Goal: Task Accomplishment & Management: Use online tool/utility

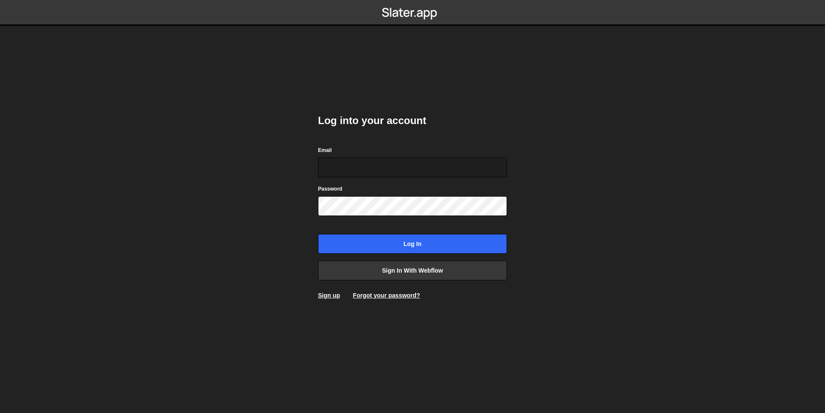
type input "ross@wearepolar.com"
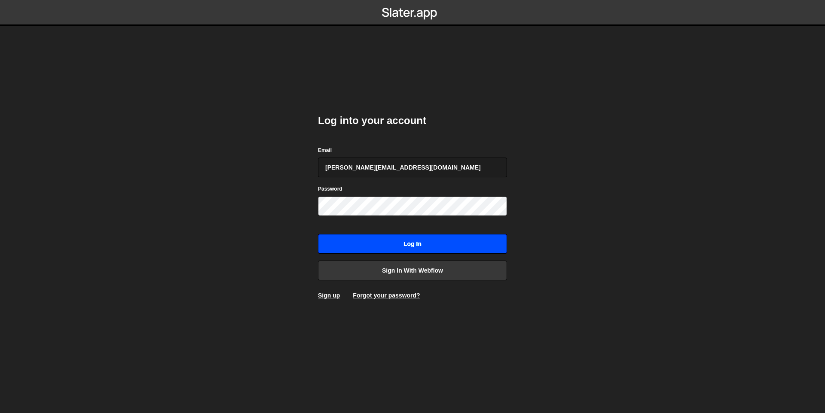
drag, startPoint x: 428, startPoint y: 244, endPoint x: 449, endPoint y: 244, distance: 20.6
click at [430, 244] on input "Log in" at bounding box center [412, 244] width 189 height 20
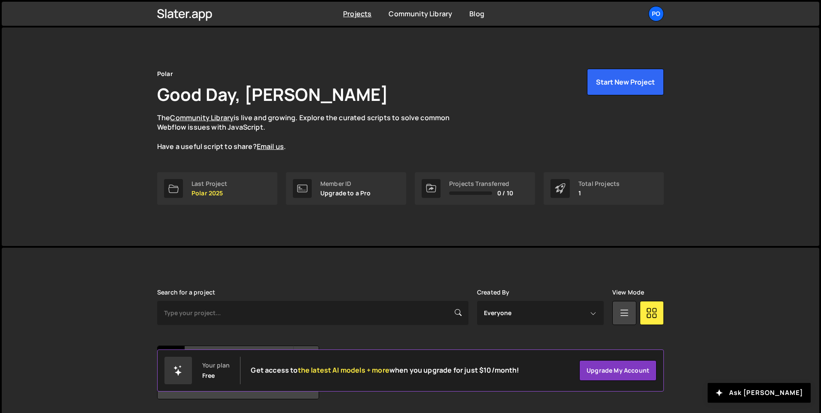
scroll to position [29, 0]
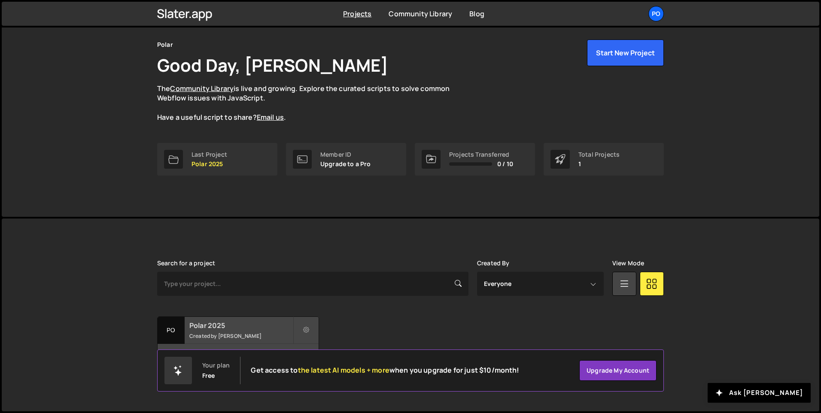
click at [235, 322] on h2 "Polar 2025" at bounding box center [241, 325] width 104 height 9
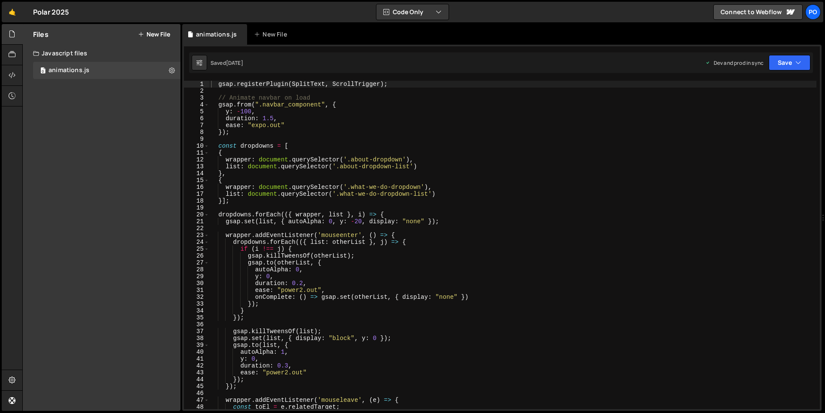
click at [395, 228] on div "gsap . registerPlugin ( SplitText , ScrollTrigger ) ; // Animate navbar on load…" at bounding box center [512, 252] width 607 height 342
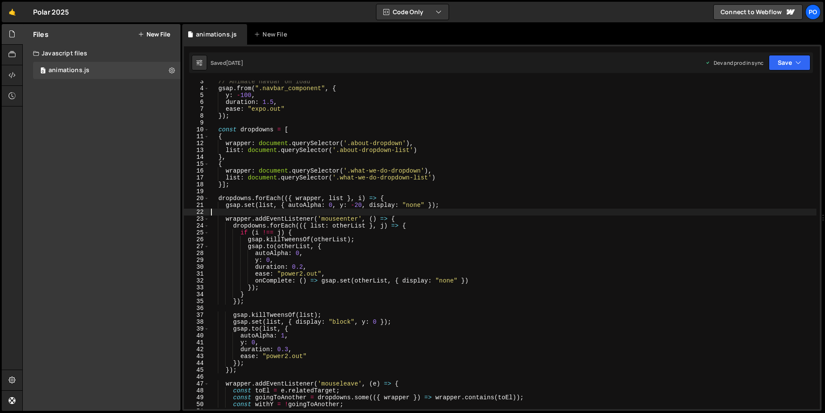
scroll to position [0, 0]
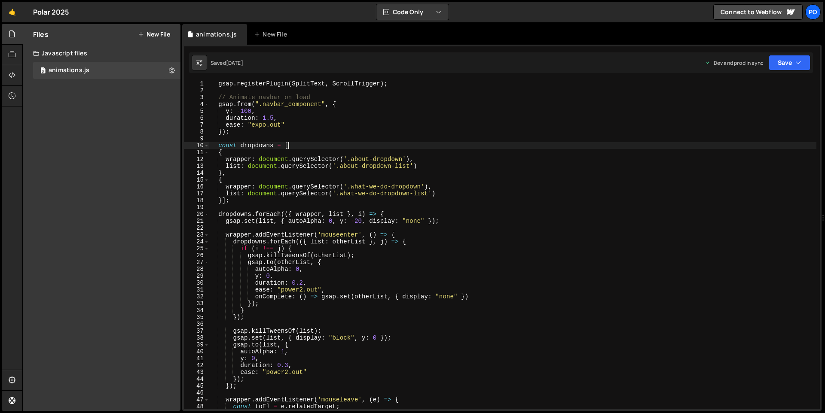
click at [541, 146] on div "gsap . registerPlugin ( SplitText , ScrollTrigger ) ; // Animate navbar on load…" at bounding box center [512, 251] width 607 height 342
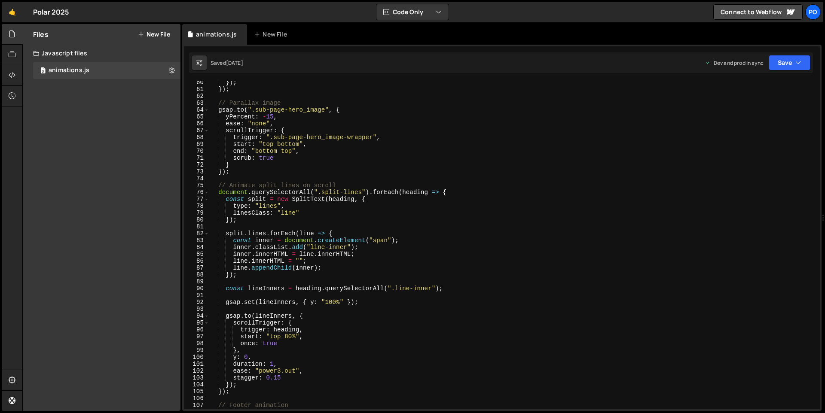
scroll to position [408, 0]
click at [181, 82] on div "Files New File Javascript files 0 animations.js 0 CSS files Copy share link Edi…" at bounding box center [423, 217] width 802 height 387
click at [185, 85] on div "61" at bounding box center [196, 88] width 25 height 7
drag, startPoint x: 168, startPoint y: 87, endPoint x: 177, endPoint y: 86, distance: 9.1
click at [168, 87] on div "Files New File Javascript files 0 animations.js 0 CSS files Copy share link Edi…" at bounding box center [102, 217] width 158 height 387
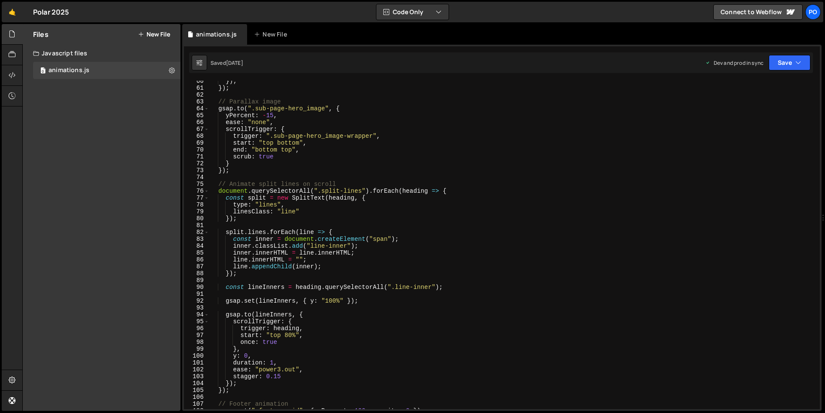
drag, startPoint x: 180, startPoint y: 85, endPoint x: 158, endPoint y: 85, distance: 21.0
click at [145, 86] on div "Files New File Javascript files 0 animations.js 0 CSS files Copy share link Edi…" at bounding box center [102, 217] width 158 height 387
drag, startPoint x: 183, startPoint y: 83, endPoint x: 177, endPoint y: 43, distance: 40.7
click at [146, 85] on div "Files New File Javascript files 0 animations.js 0 CSS files Copy share link Edi…" at bounding box center [423, 217] width 802 height 387
click at [182, 33] on div "animations.js" at bounding box center [214, 34] width 65 height 21
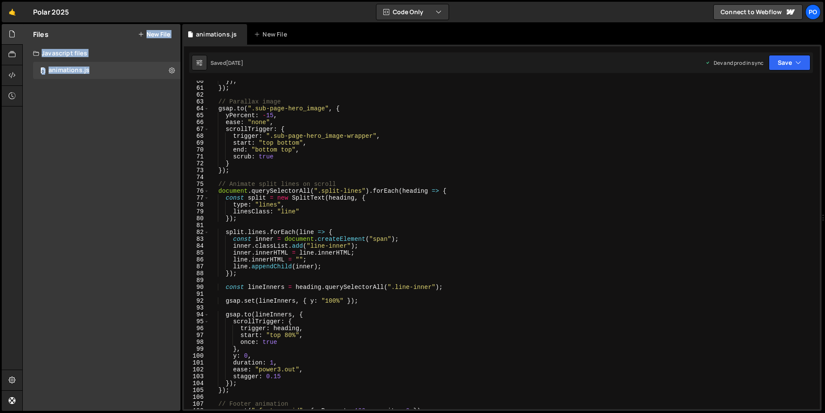
drag, startPoint x: 181, startPoint y: 26, endPoint x: 162, endPoint y: 31, distance: 19.9
click at [155, 26] on div "Files New File Javascript files 0 animations.js 0 CSS files Copy share link Edi…" at bounding box center [423, 217] width 802 height 387
click at [316, 149] on div "}) ; }) ; // Parallax image gsap . to ( ".sub-page-hero_image" , { yPercent : -…" at bounding box center [512, 249] width 607 height 342
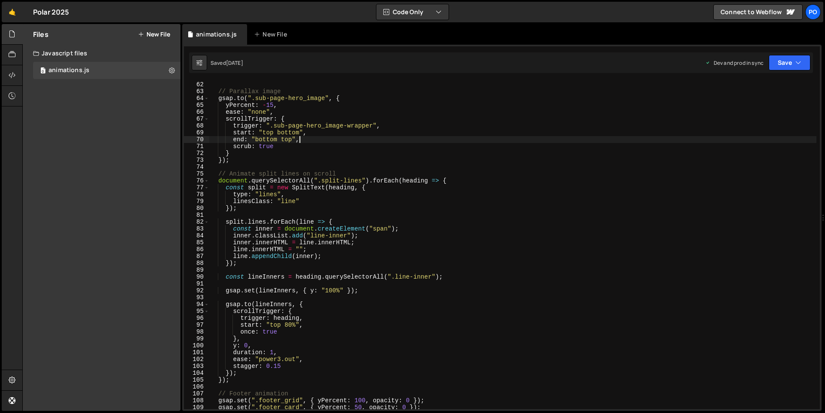
scroll to position [419, 0]
click at [482, 204] on div "}) ; // Parallax image gsap . to ( ".sub-page-hero_image" , { yPercent : - 15 ,…" at bounding box center [512, 245] width 607 height 342
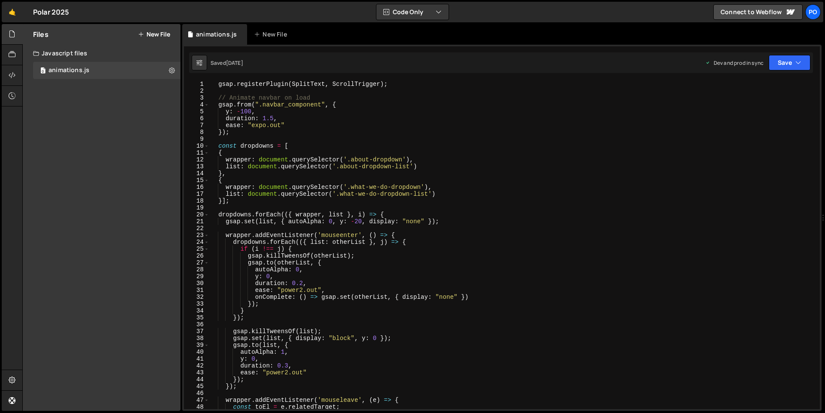
scroll to position [0, 0]
drag, startPoint x: 272, startPoint y: 120, endPoint x: 335, endPoint y: 122, distance: 62.7
click at [271, 120] on div "gsap . registerPlugin ( SplitText , ScrollTrigger ) ; // Animate navbar on load…" at bounding box center [512, 252] width 607 height 342
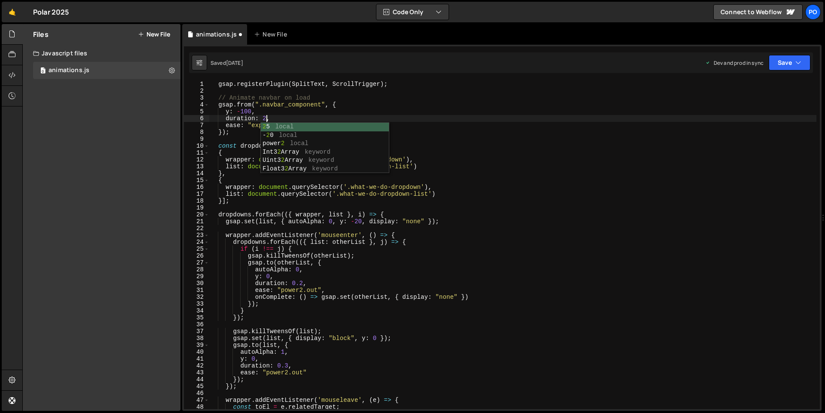
scroll to position [0, 4]
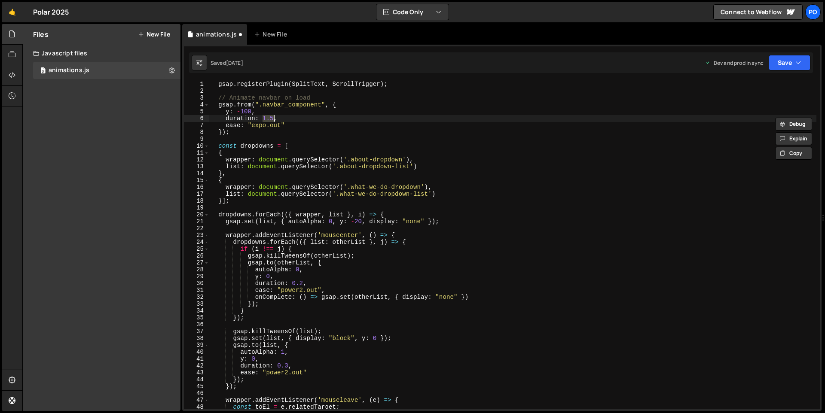
click at [361, 134] on div "gsap . registerPlugin ( SplitText , ScrollTrigger ) ; // Animate navbar on load…" at bounding box center [512, 252] width 607 height 342
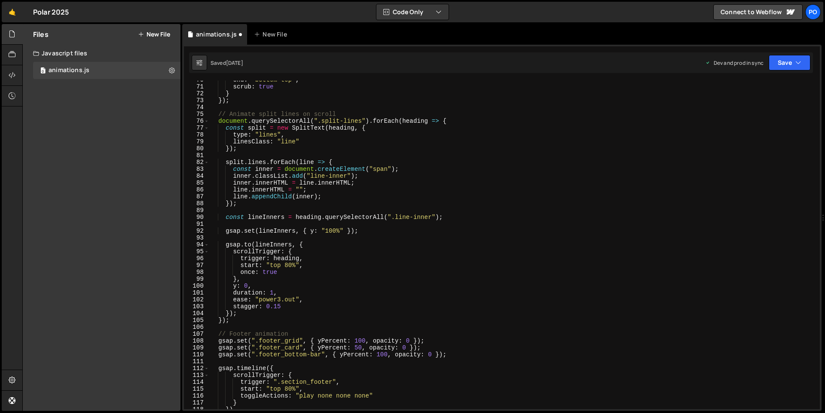
scroll to position [478, 0]
click at [462, 346] on div "end : "bottom top" , scrub : true } }) ; // Animate split lines on scroll docum…" at bounding box center [512, 247] width 607 height 342
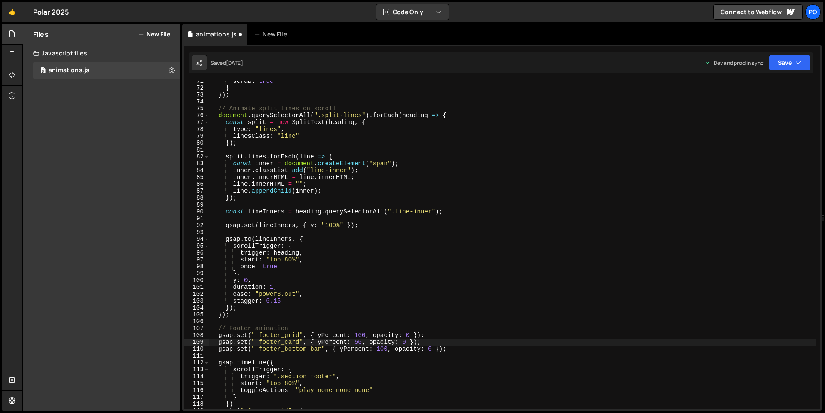
scroll to position [545, 0]
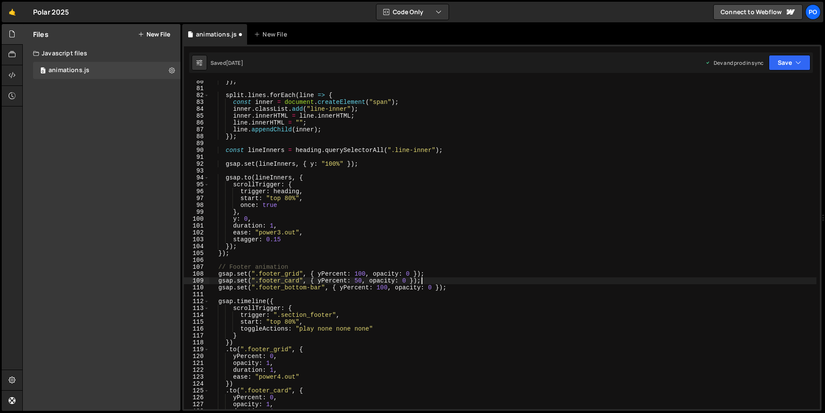
click at [394, 330] on div "}) ; split . lines . forEach ( line => { const inner = document . createElement…" at bounding box center [512, 249] width 607 height 342
click at [491, 167] on div "}) ; split . lines . forEach ( line => { const inner = document . createElement…" at bounding box center [512, 249] width 607 height 342
type textarea "gsap.set(lineInners, { y: "100%" });"
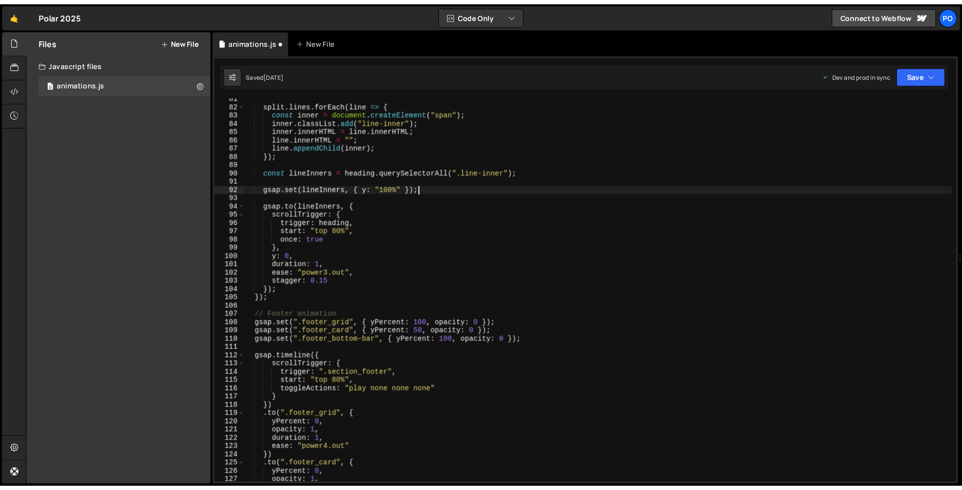
scroll to position [570, 0]
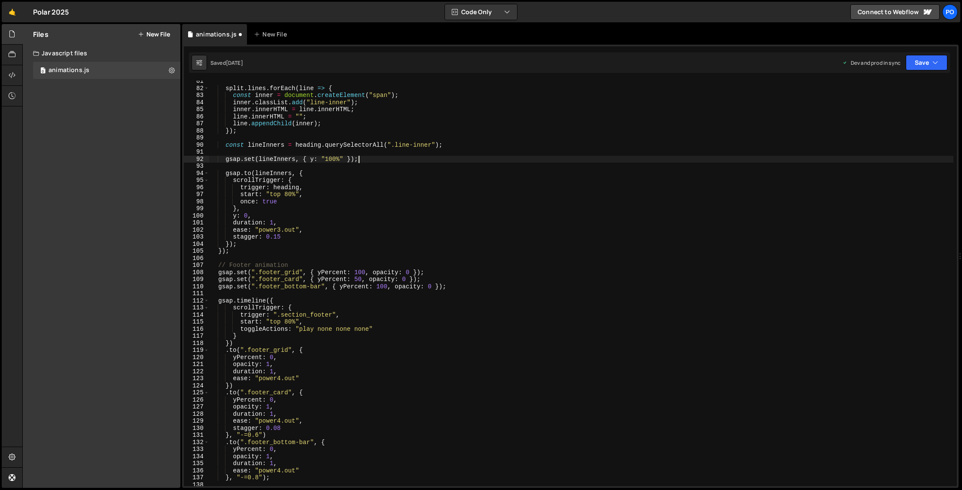
click at [450, 260] on div "split . lines . forEach ( line => { const inner = document . createElement ( "s…" at bounding box center [581, 288] width 744 height 420
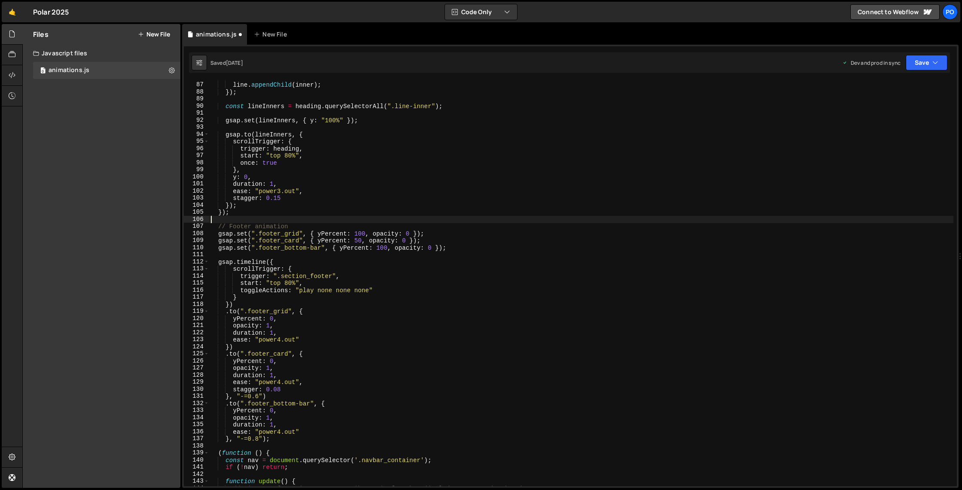
scroll to position [617, 0]
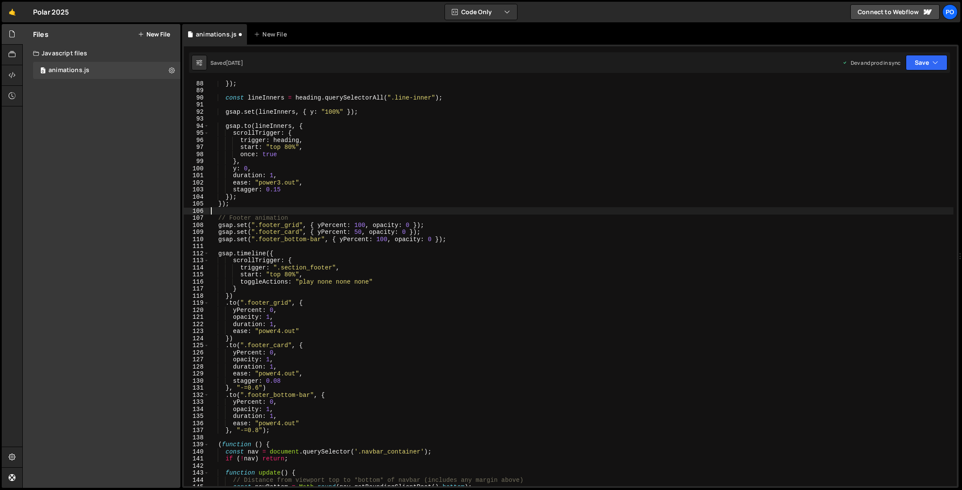
click at [481, 239] on div "}) ; const lineInners = heading . querySelectorAll ( ".line-inner" ) ; gsap . s…" at bounding box center [581, 290] width 744 height 420
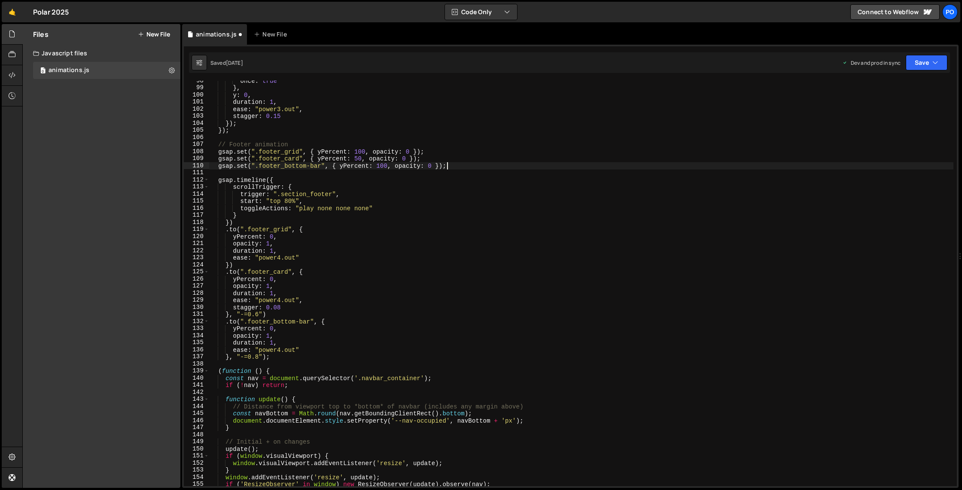
scroll to position [694, 0]
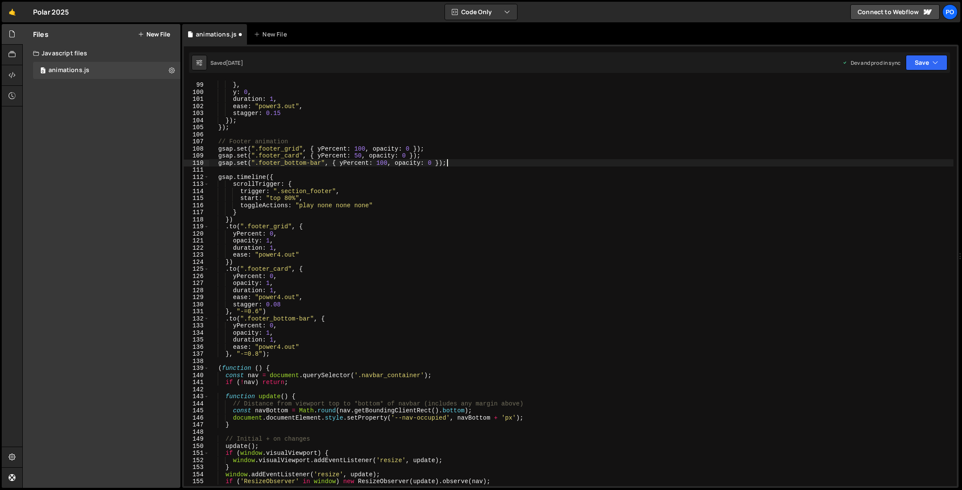
click at [323, 207] on div "once : true } , y : 0 , duration : 1 , ease : "power3.out" , stagger : 0.15 }) …" at bounding box center [581, 284] width 744 height 420
drag, startPoint x: 323, startPoint y: 207, endPoint x: 406, endPoint y: 207, distance: 82.5
click at [323, 207] on div "once : true } , y : 0 , duration : 1 , ease : "power3.out" , stagger : 0.15 }) …" at bounding box center [581, 284] width 744 height 420
click at [452, 192] on div "once : true } , y : 0 , duration : 1 , ease : "power3.out" , stagger : 0.15 }) …" at bounding box center [581, 284] width 744 height 420
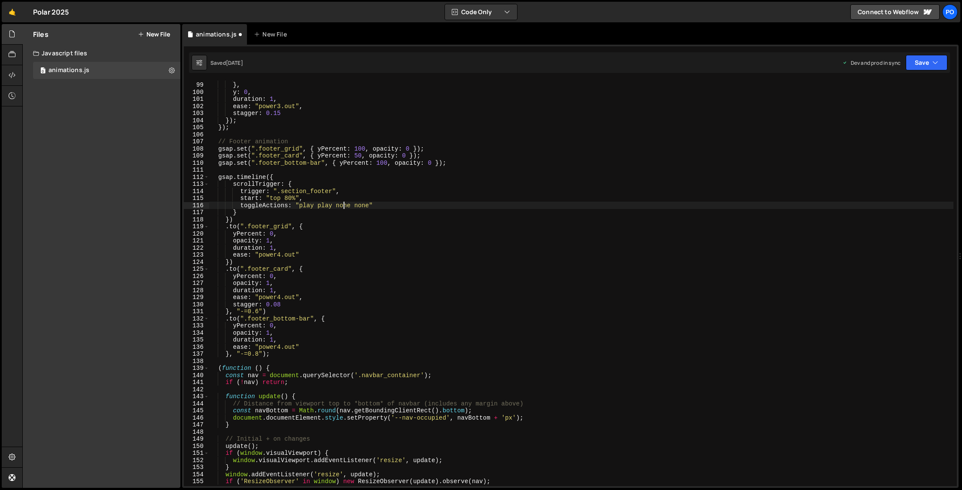
click at [345, 207] on div "once : true } , y : 0 , duration : 1 , ease : "power3.out" , stagger : 0.15 }) …" at bounding box center [581, 284] width 744 height 420
click at [559, 190] on div "once : true } , y : 0 , duration : 1 , ease : "power3.out" , stagger : 0.15 }) …" at bounding box center [581, 284] width 744 height 420
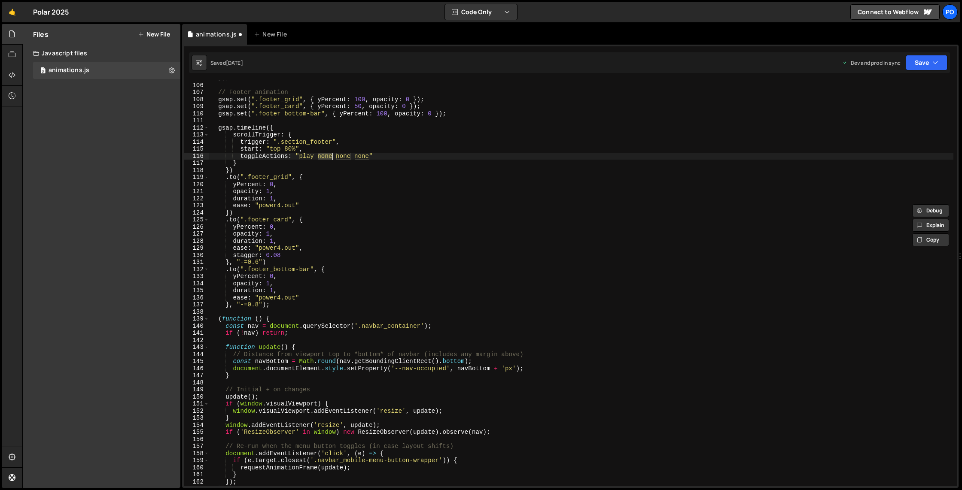
scroll to position [743, 0]
click at [434, 278] on div "}) ; // Footer animation gsap . set ( ".footer_grid" , { yPercent : 100 , opaci…" at bounding box center [581, 285] width 744 height 420
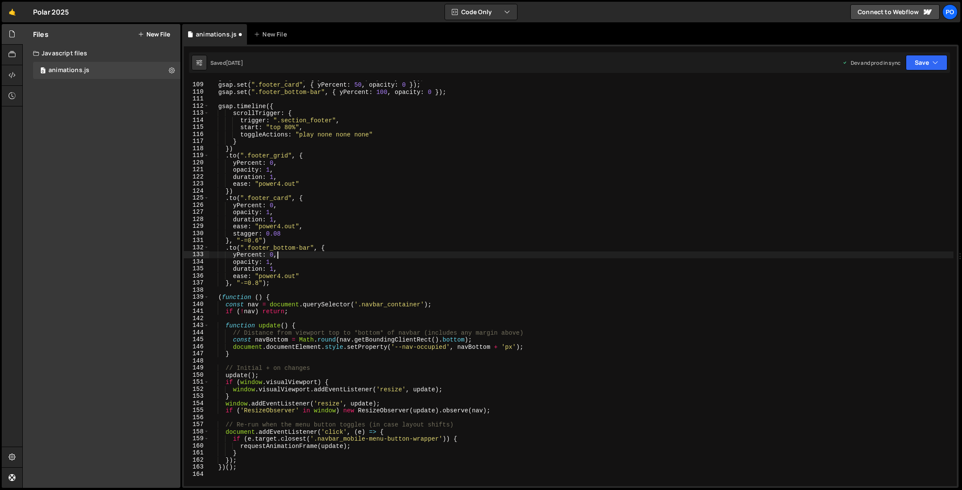
scroll to position [765, 0]
drag, startPoint x: 381, startPoint y: 305, endPoint x: 375, endPoint y: 306, distance: 6.0
click at [381, 305] on div "gsap . set ( ".footer_grid" , { yPercent : 100 , opacity : 0 }) ; gsap . set ( …" at bounding box center [581, 284] width 744 height 420
drag, startPoint x: 402, startPoint y: 305, endPoint x: 478, endPoint y: 303, distance: 76.1
click at [396, 305] on div "gsap . set ( ".footer_grid" , { yPercent : 100 , opacity : 0 }) ; gsap . set ( …" at bounding box center [581, 284] width 744 height 420
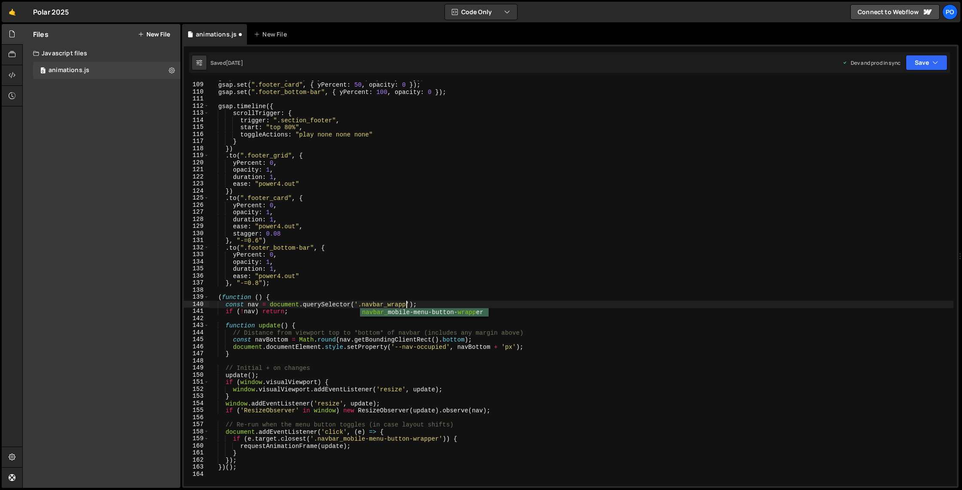
scroll to position [0, 14]
click at [481, 250] on div "gsap . set ( ".footer_grid" , { yPercent : 100 , opacity : 0 }) ; gsap . set ( …" at bounding box center [581, 284] width 744 height 420
click at [401, 313] on div "gsap . set ( ".footer_grid" , { yPercent : 100 , opacity : 0 }) ; gsap . set ( …" at bounding box center [581, 284] width 744 height 420
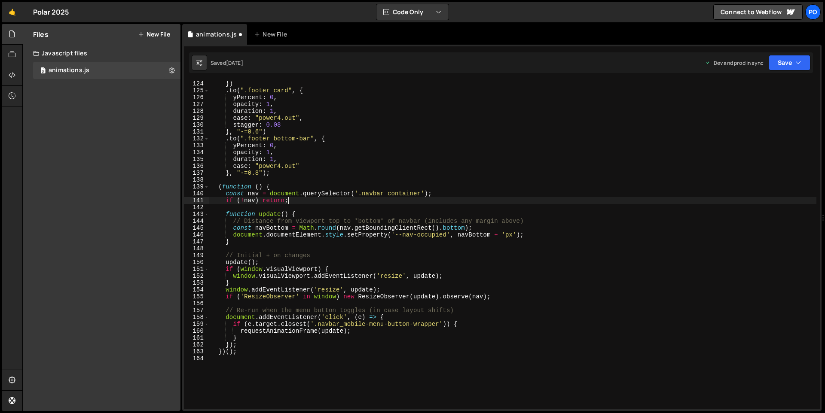
scroll to position [851, 0]
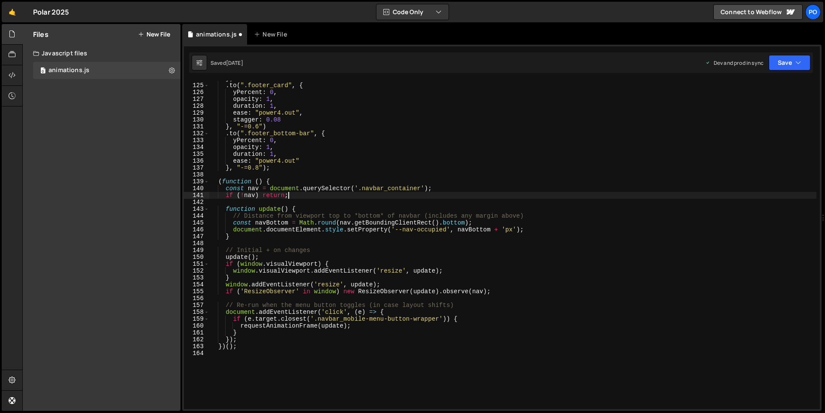
click at [453, 135] on div "}) . to ( ".footer_card" , { yPercent : 0 , opacity : 1 , duration : 1 , ease :…" at bounding box center [512, 246] width 607 height 342
type textarea ".to(".footer_bottom-bar", {"
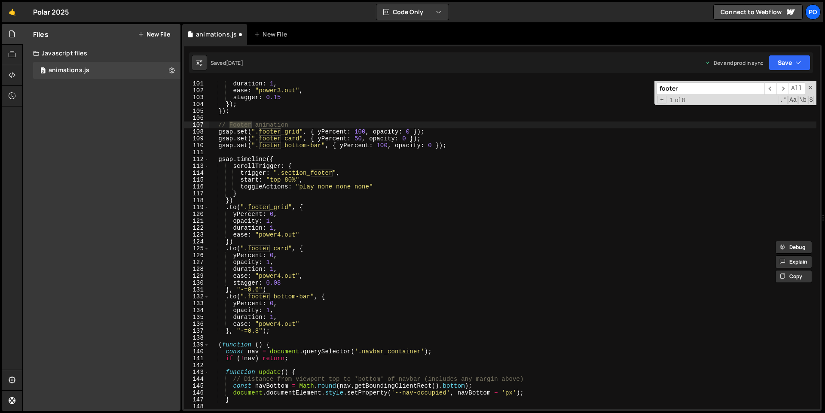
scroll to position [688, 0]
type input "footer"
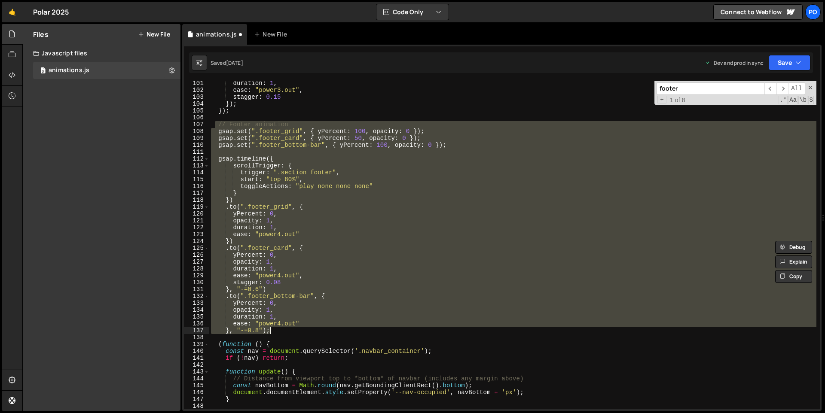
drag, startPoint x: 216, startPoint y: 126, endPoint x: 347, endPoint y: 335, distance: 246.4
click at [347, 335] on div "duration : 1 , ease : "power3.out" , stagger : 0.15 }) ; }) ; // Footer animati…" at bounding box center [512, 251] width 607 height 342
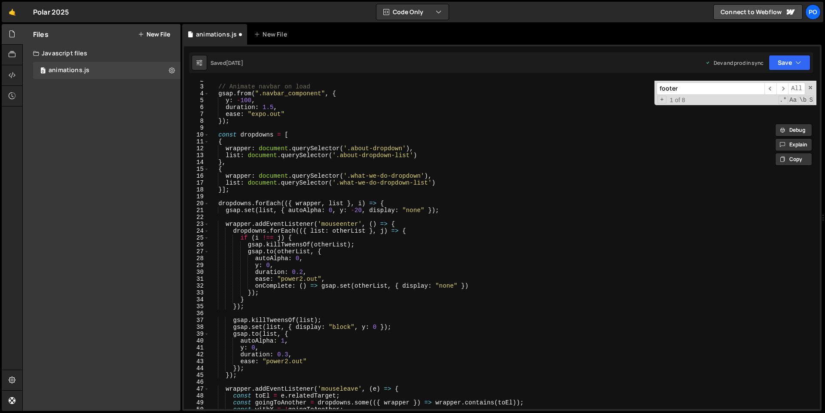
scroll to position [0, 0]
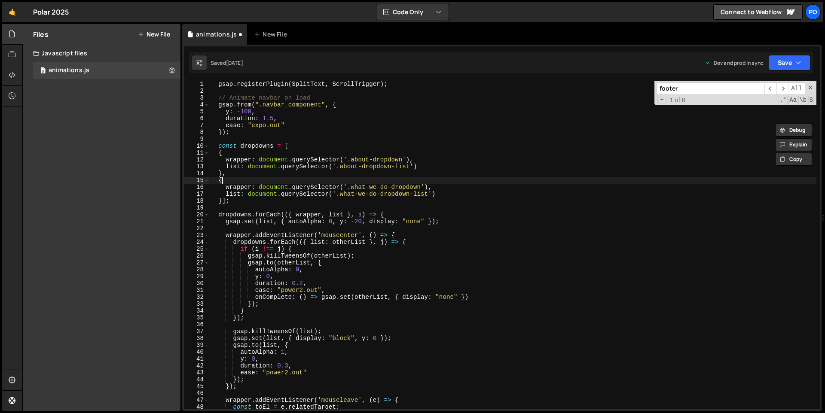
click at [579, 183] on div "gsap . registerPlugin ( SplitText , ScrollTrigger ) ; // Animate navbar on load…" at bounding box center [512, 252] width 607 height 342
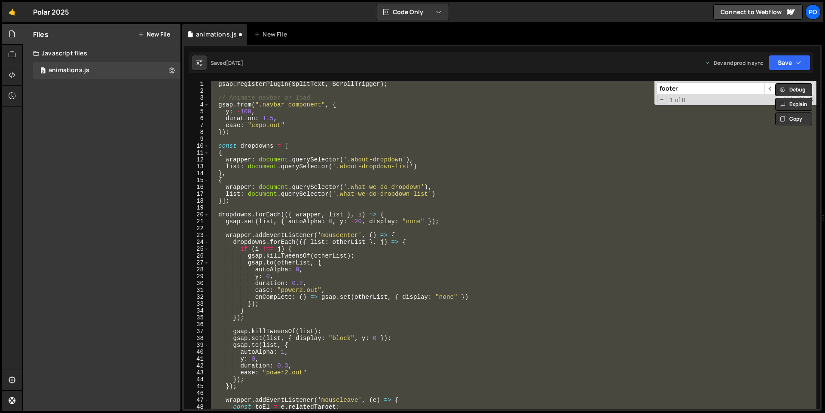
click at [433, 122] on div "gsap . registerPlugin ( SplitText , ScrollTrigger ) ; // Animate navbar on load…" at bounding box center [512, 245] width 607 height 329
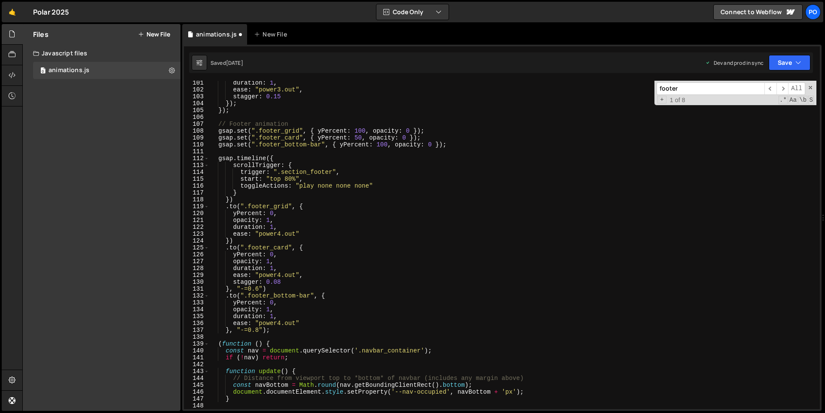
scroll to position [688, 0]
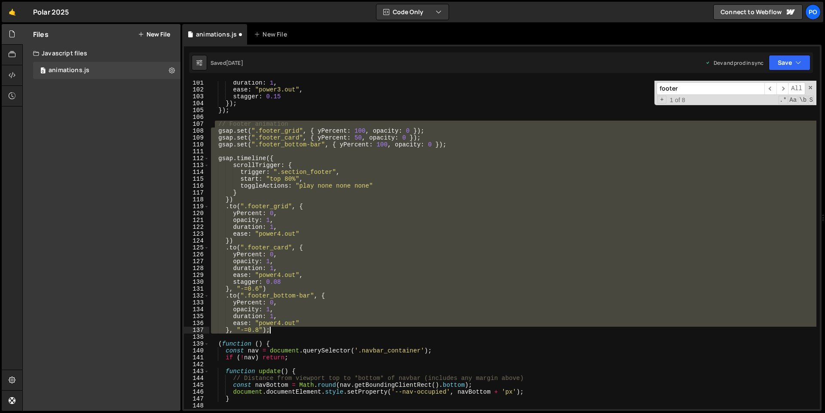
drag, startPoint x: 222, startPoint y: 125, endPoint x: 300, endPoint y: 330, distance: 219.4
click at [300, 330] on div "duration : 1 , ease : "power3.out" , stagger : 0.15 }) ; }) ; // Footer animati…" at bounding box center [512, 250] width 607 height 342
type textarea "ease: "power4.out" }, "-=0.8");"
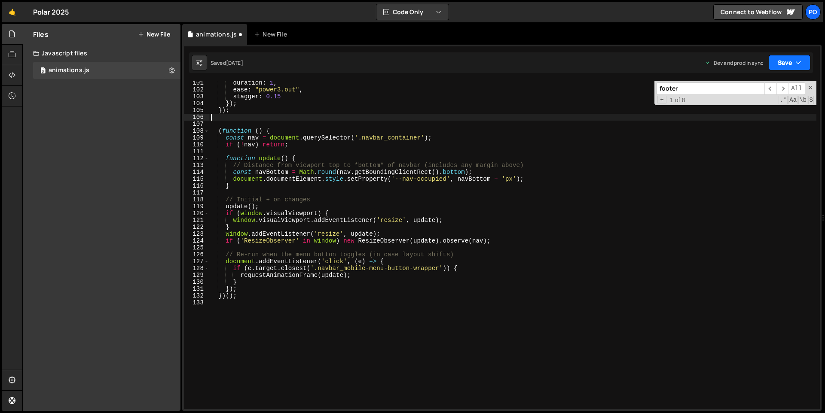
click at [799, 62] on icon "button" at bounding box center [798, 62] width 6 height 9
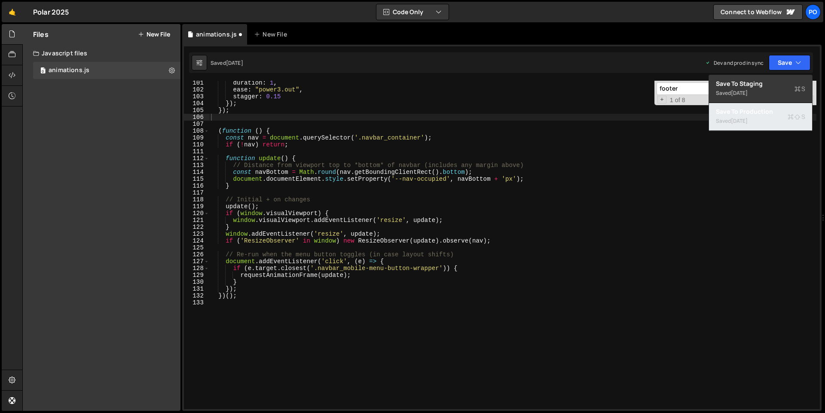
click at [764, 121] on div "Saved [DATE]" at bounding box center [760, 121] width 89 height 10
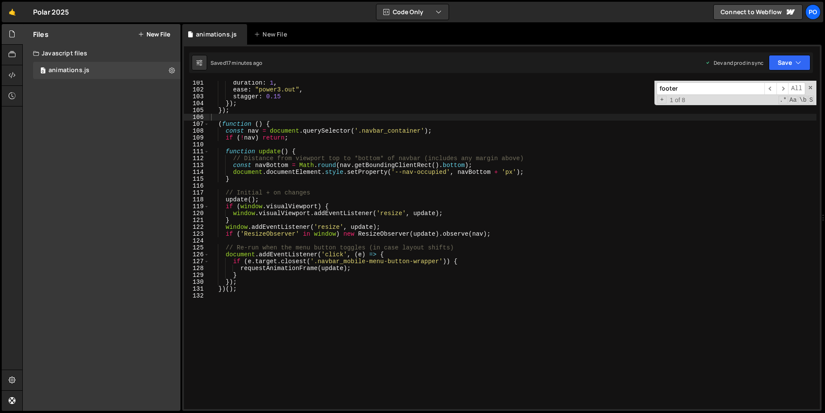
scroll to position [678, 0]
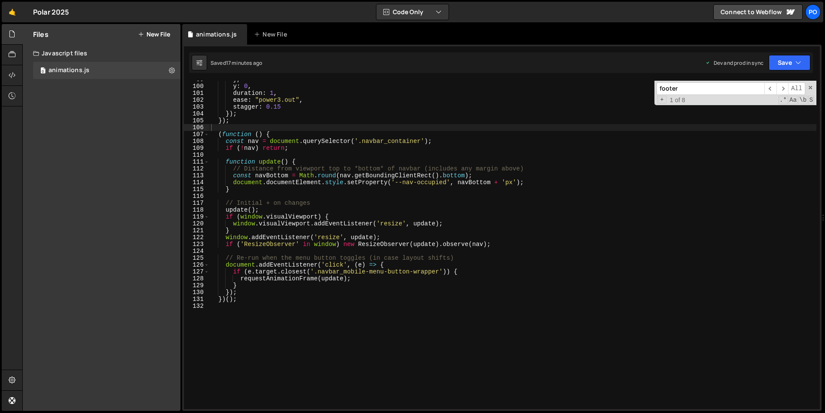
click at [600, 210] on div "} , y : 0 , duration : 1 , ease : "power3.out" , stagger : 0.15 }) ; }) ; ( fun…" at bounding box center [512, 247] width 607 height 342
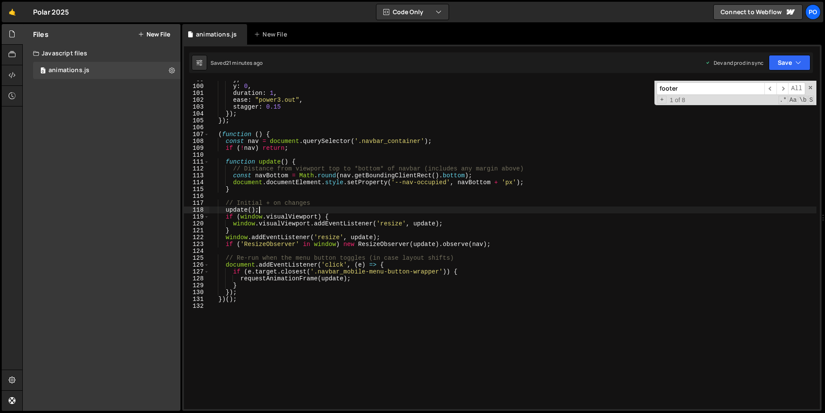
click at [332, 132] on div "} , y : 0 , duration : 1 , ease : "power3.out" , stagger : 0.15 }) ; }) ; ( fun…" at bounding box center [512, 247] width 607 height 342
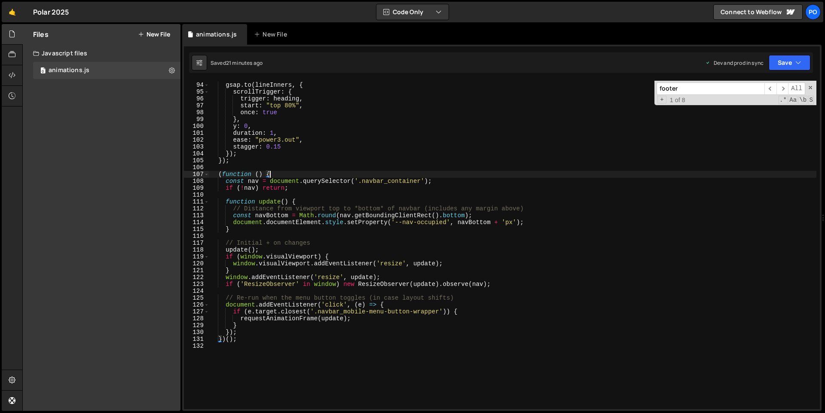
scroll to position [639, 0]
click at [241, 163] on div "gsap . to ( lineInners , { scrollTrigger : { trigger : heading , start : "top 8…" at bounding box center [512, 245] width 607 height 342
type textarea "});"
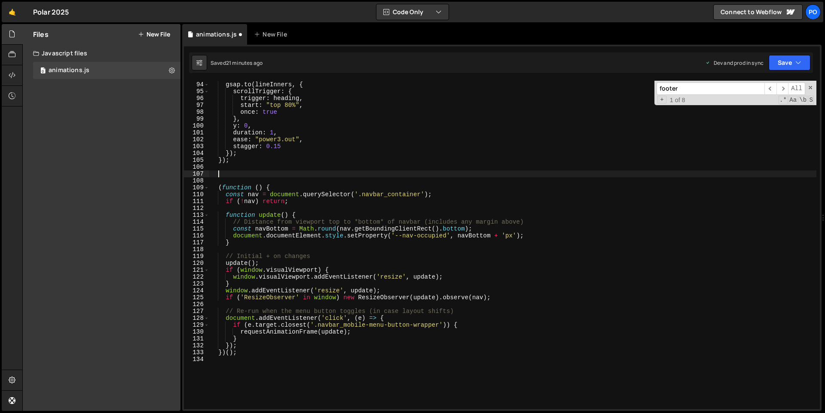
paste textarea "}, "-=0.8");"
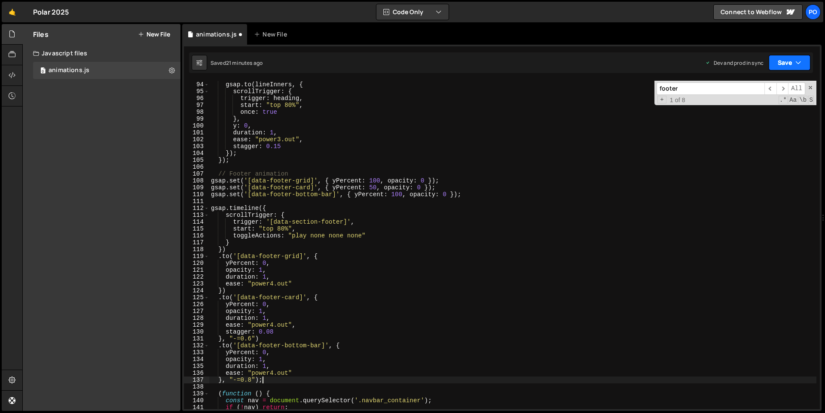
click at [791, 63] on button "Save" at bounding box center [789, 62] width 42 height 15
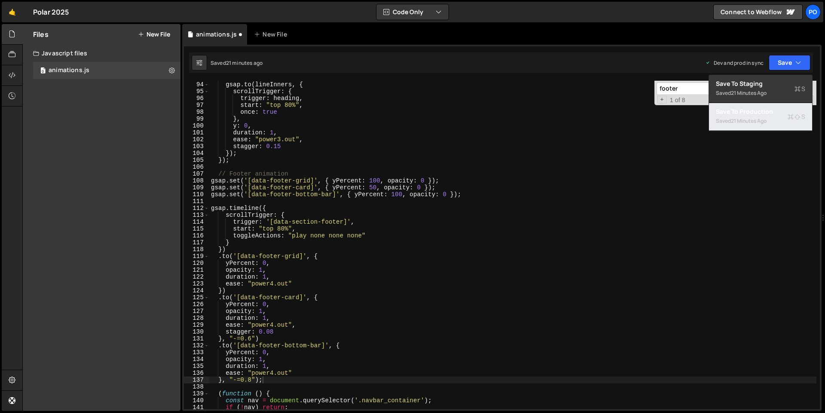
click at [775, 112] on div "Save to Production S" at bounding box center [760, 111] width 89 height 9
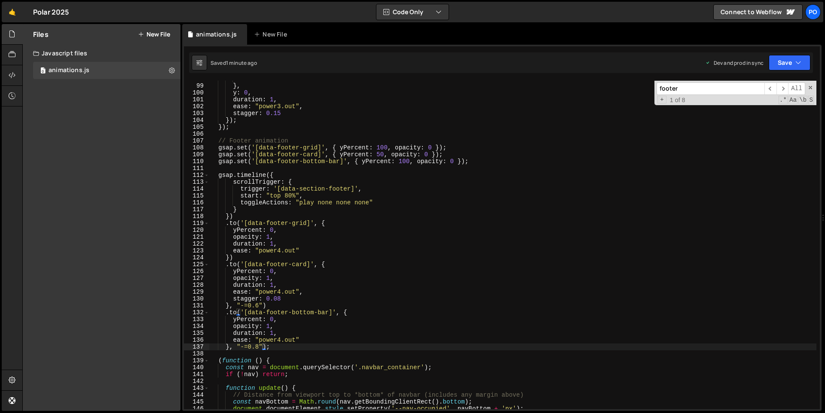
scroll to position [673, 0]
click at [381, 155] on div "once : true } , y : 0 , duration : 1 , ease : "power3.out" , stagger : 0.15 }) …" at bounding box center [512, 245] width 607 height 342
click at [429, 196] on div "once : true } , y : 0 , duration : 1 , ease : "power3.out" , stagger : 0.15 }) …" at bounding box center [512, 245] width 607 height 342
click at [803, 63] on button "Save" at bounding box center [789, 62] width 42 height 15
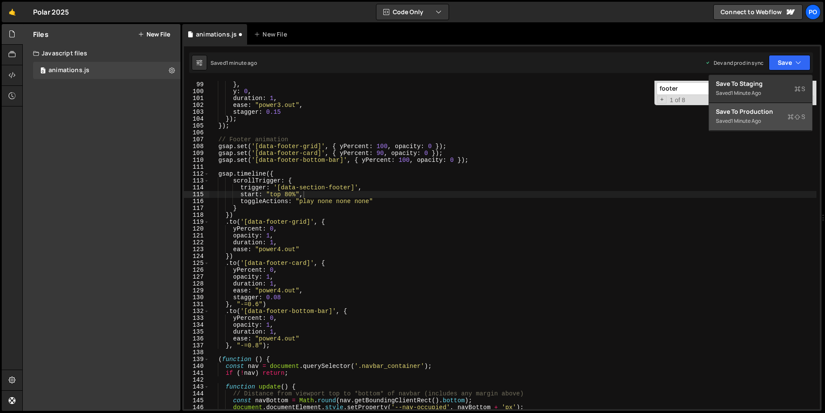
click at [772, 120] on div "Saved 1 minute ago" at bounding box center [760, 121] width 89 height 10
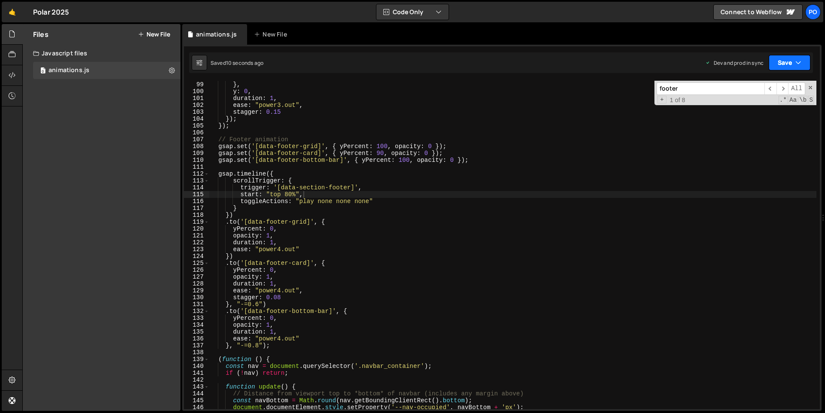
drag, startPoint x: 789, startPoint y: 64, endPoint x: 785, endPoint y: 68, distance: 6.4
click at [789, 64] on button "Save" at bounding box center [789, 62] width 42 height 15
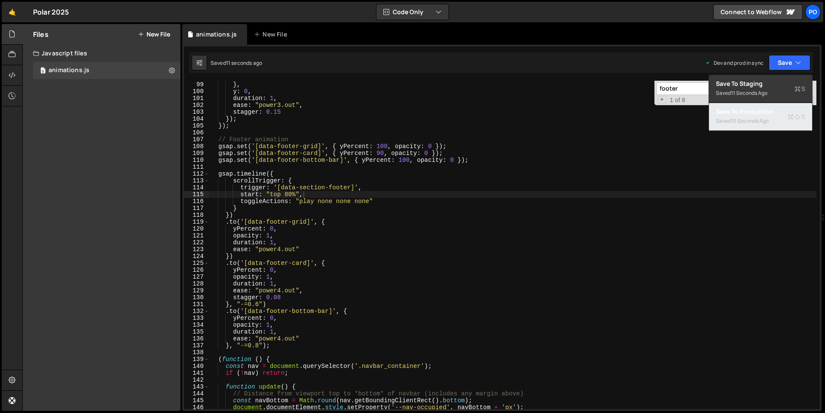
click at [768, 116] on div "Saved 10 seconds ago" at bounding box center [760, 121] width 89 height 10
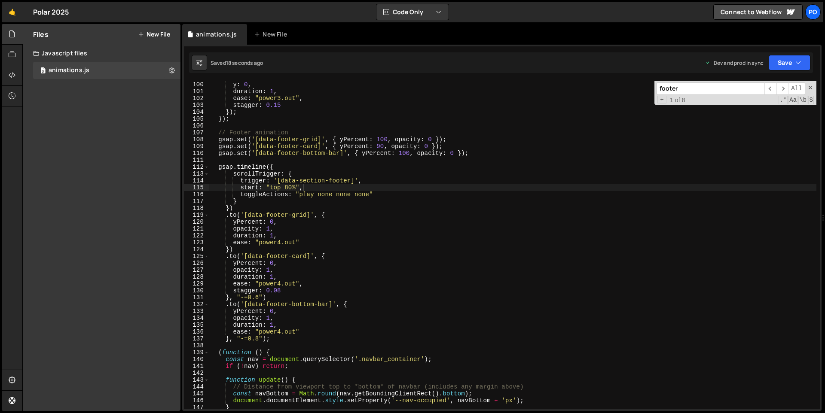
scroll to position [679, 0]
click at [381, 148] on div "} , y : 0 , duration : 1 , ease : "power3.out" , stagger : 0.15 }) ; }) ; // Fo…" at bounding box center [512, 246] width 607 height 342
click at [468, 240] on div "} , y : 0 , duration : 1 , ease : "power3.out" , stagger : 0.15 }) ; }) ; // Fo…" at bounding box center [512, 246] width 607 height 342
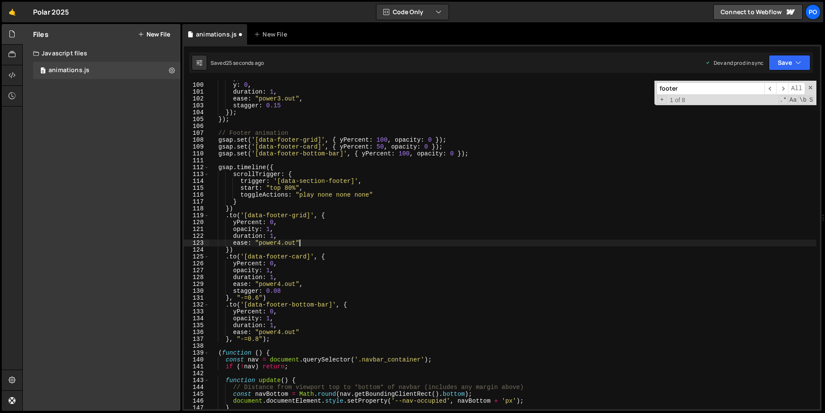
click at [389, 211] on div "} , y : 0 , duration : 1 , ease : "power3.out" , stagger : 0.15 }) ; }) ; // Fo…" at bounding box center [512, 246] width 607 height 342
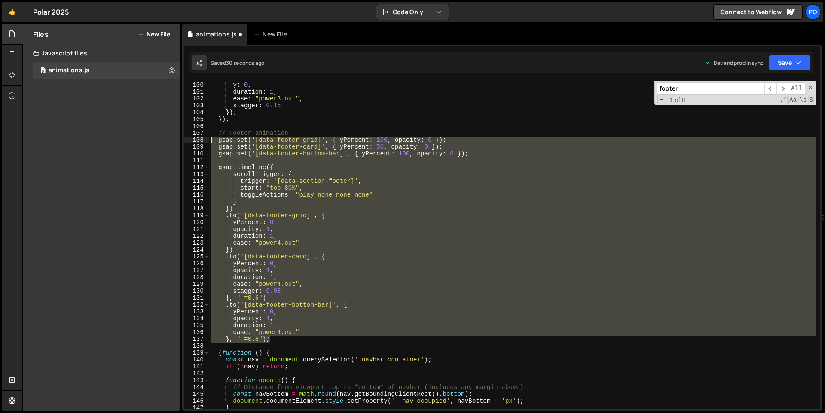
drag, startPoint x: 273, startPoint y: 341, endPoint x: 195, endPoint y: 137, distance: 217.9
click at [195, 137] on div "}) 99 100 101 102 103 104 105 106 107 108 109 110 111 112 113 114 115 116 117 1…" at bounding box center [502, 245] width 636 height 329
click at [195, 137] on div "108" at bounding box center [196, 140] width 25 height 7
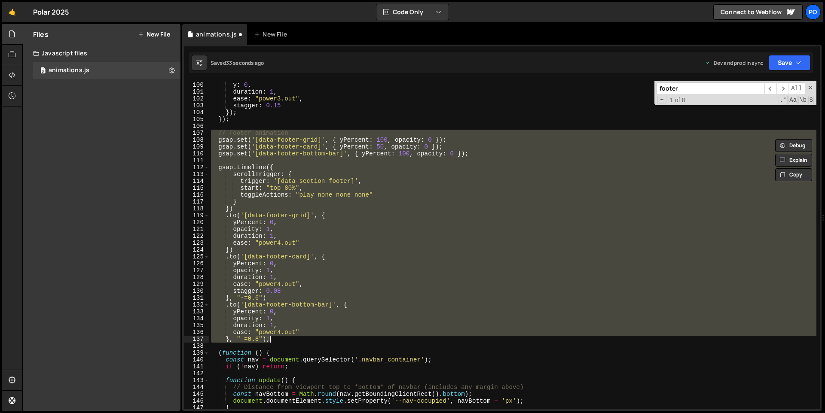
drag, startPoint x: 211, startPoint y: 132, endPoint x: 296, endPoint y: 338, distance: 223.2
click at [296, 338] on div "} , y : 0 , duration : 1 , ease : "power3.out" , stagger : 0.15 }) ; }) ; // Fo…" at bounding box center [512, 246] width 607 height 342
click at [327, 273] on div "} , y : 0 , duration : 1 , ease : "power3.out" , stagger : 0.15 }) ; }) ; // Fo…" at bounding box center [512, 245] width 607 height 329
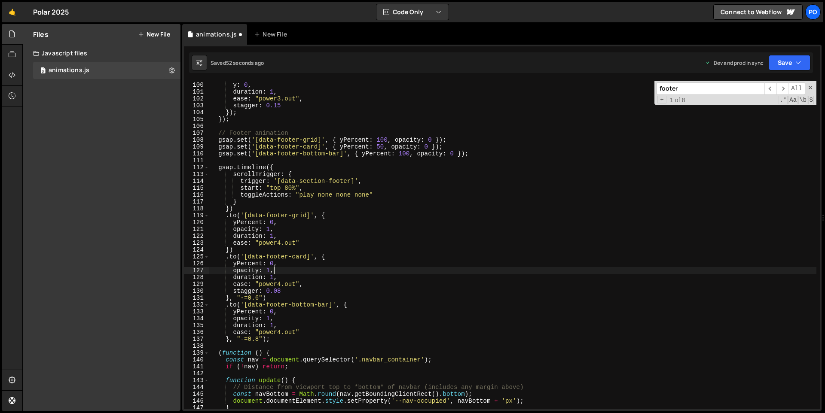
drag, startPoint x: 380, startPoint y: 146, endPoint x: 389, endPoint y: 144, distance: 9.2
click at [380, 146] on div "} , y : 0 , duration : 1 , ease : "power3.out" , stagger : 0.15 }) ; }) ; // Fo…" at bounding box center [512, 246] width 607 height 342
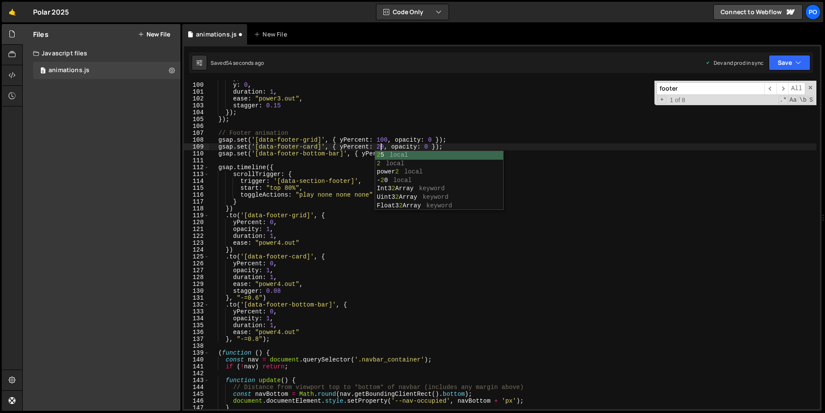
click at [568, 214] on div "} , y : 0 , duration : 1 , ease : "power3.out" , stagger : 0.15 }) ; }) ; // Fo…" at bounding box center [512, 246] width 607 height 342
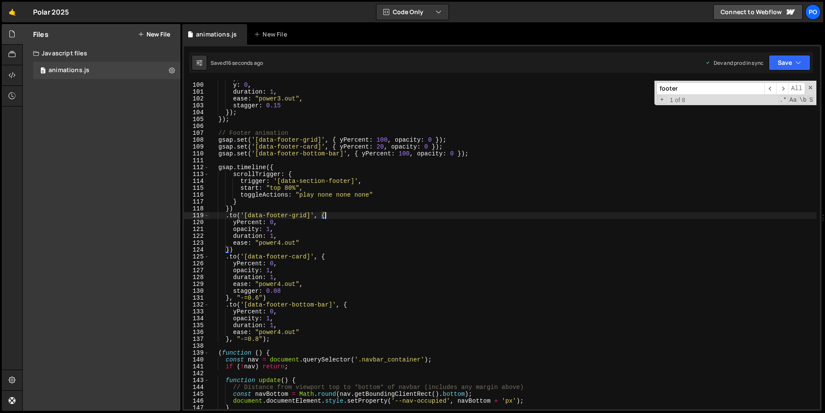
click at [379, 149] on div "} , y : 0 , duration : 1 , ease : "power3.out" , stagger : 0.15 }) ; }) ; // Fo…" at bounding box center [512, 246] width 607 height 342
click at [576, 234] on div "} , y : 0 , duration : 1 , ease : "power3.out" , stagger : 0.15 }) ; }) ; // Fo…" at bounding box center [512, 246] width 607 height 342
click at [384, 147] on div "} , y : 0 , duration : 1 , ease : "power3.out" , stagger : 0.15 }) ; }) ; // Fo…" at bounding box center [512, 246] width 607 height 342
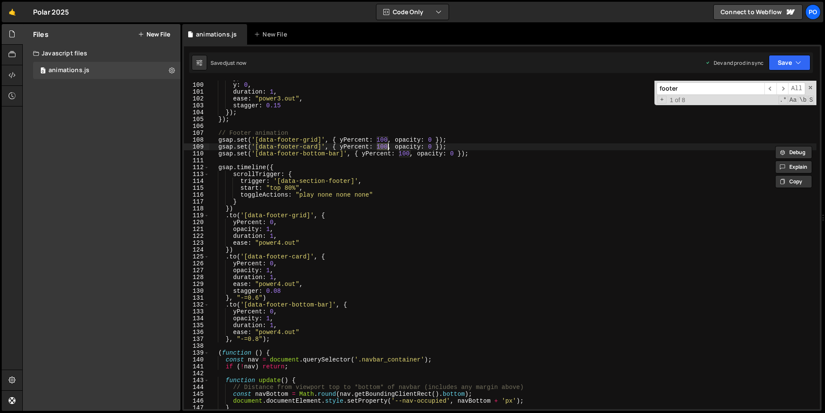
scroll to position [0, 12]
click at [487, 196] on div "} , y : 0 , duration : 1 , ease : "power3.out" , stagger : 0.15 }) ; }) ; // Fo…" at bounding box center [512, 246] width 607 height 342
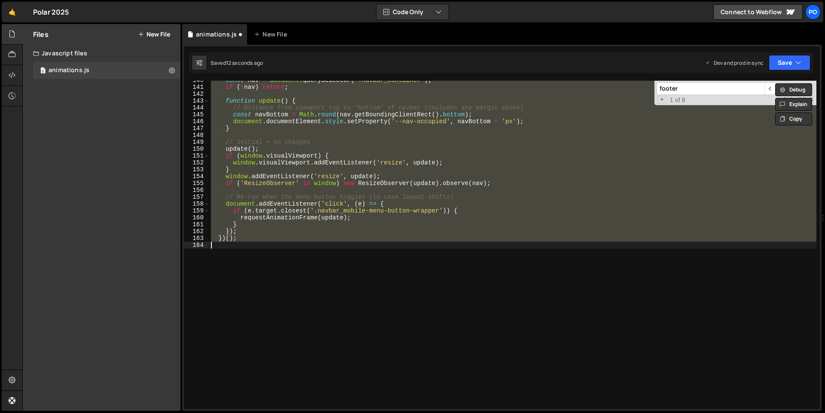
click at [509, 232] on div "const nav = document . querySelector ( '.navbar_container' ) ; if ( ! nav ) ret…" at bounding box center [512, 245] width 607 height 329
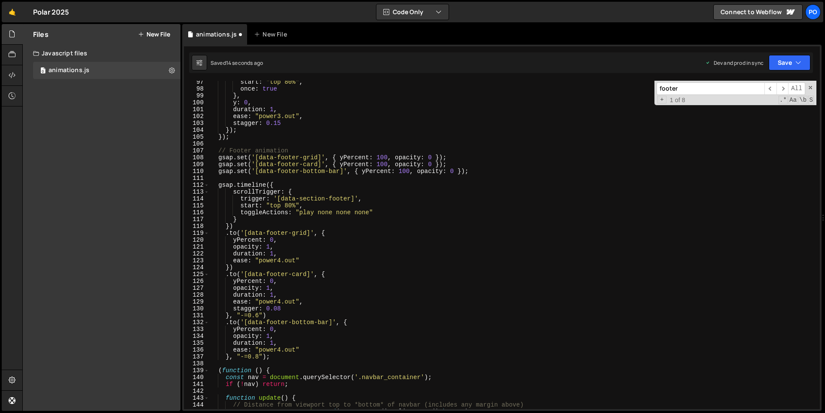
scroll to position [662, 0]
click at [429, 166] on div "start : "top 80%" , once : true } , y : 0 , duration : 1 , ease : "power3.out" …" at bounding box center [512, 250] width 607 height 342
click at [469, 237] on div "start : "top 80%" , once : true } , y : 0 , duration : 1 , ease : "power3.out" …" at bounding box center [512, 250] width 607 height 342
click at [381, 167] on div "start : "top 80%" , once : true } , y : 0 , duration : 1 , ease : "power3.out" …" at bounding box center [512, 250] width 607 height 342
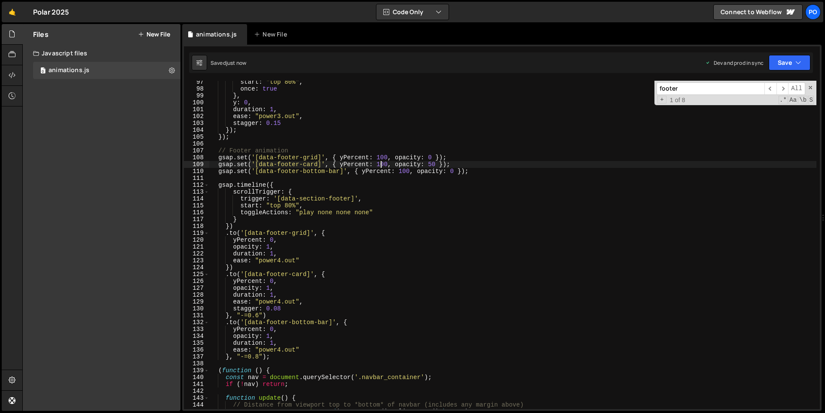
click at [381, 167] on div "start : "top 80%" , once : true } , y : 0 , duration : 1 , ease : "power3.out" …" at bounding box center [512, 250] width 607 height 342
click at [538, 258] on div "start : "top 80%" , once : true } , y : 0 , duration : 1 , ease : "power3.out" …" at bounding box center [512, 250] width 607 height 342
click at [377, 162] on div "start : "top 80%" , once : true } , y : 0 , duration : 1 , ease : "power3.out" …" at bounding box center [512, 250] width 607 height 342
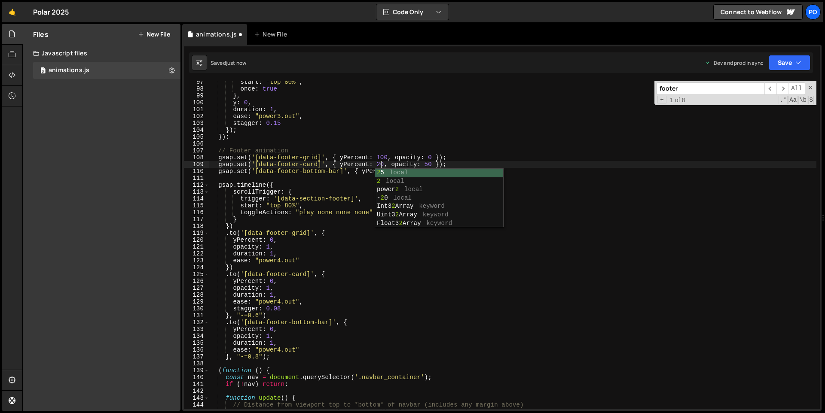
scroll to position [0, 12]
click at [430, 164] on div "start : "top 80%" , once : true } , y : 0 , duration : 1 , ease : "power3.out" …" at bounding box center [512, 250] width 607 height 342
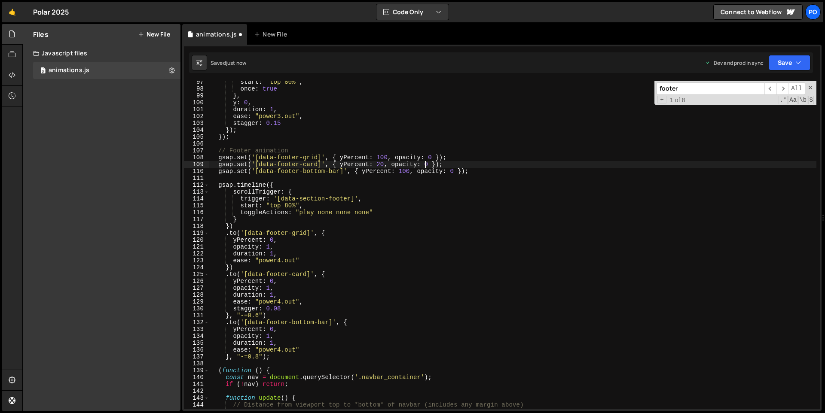
scroll to position [0, 15]
click at [412, 211] on div "start : "top 80%" , once : true } , y : 0 , duration : 1 , ease : "power3.out" …" at bounding box center [512, 250] width 607 height 342
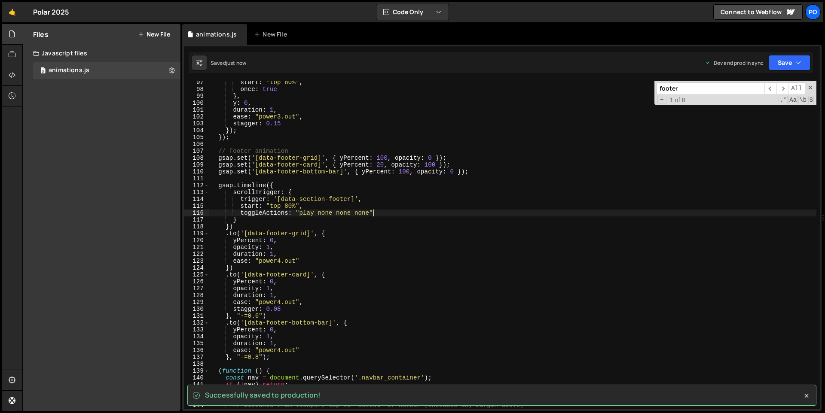
click at [430, 164] on div "start : "top 80%" , once : true } , y : 0 , duration : 1 , ease : "power3.out" …" at bounding box center [512, 250] width 607 height 342
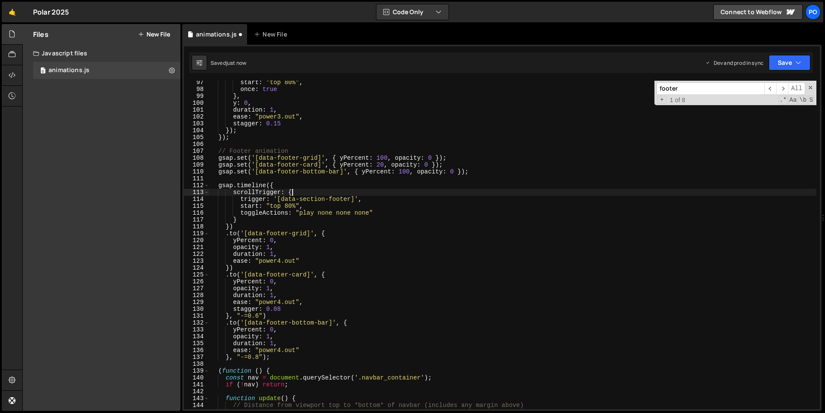
click at [500, 191] on div "start : "top 80%" , once : true } , y : 0 , duration : 1 , ease : "power3.out" …" at bounding box center [512, 250] width 607 height 342
click at [382, 165] on div "start : "top 80%" , once : true } , y : 0 , duration : 1 , ease : "power3.out" …" at bounding box center [512, 250] width 607 height 342
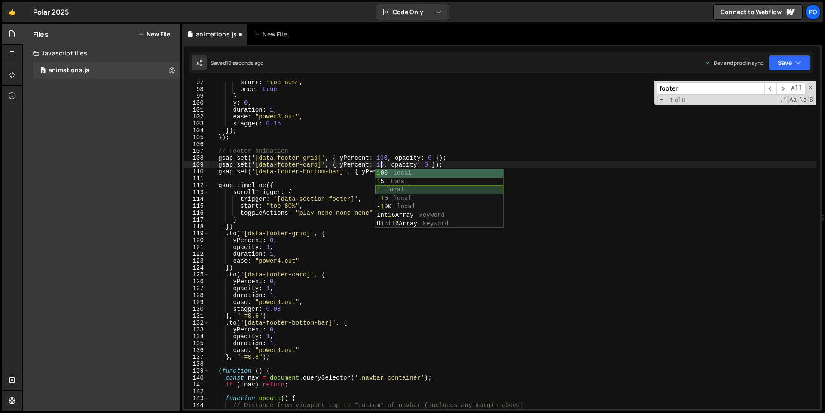
click at [563, 208] on div "start : "top 80%" , once : true } , y : 0 , duration : 1 , ease : "power3.out" …" at bounding box center [512, 250] width 607 height 342
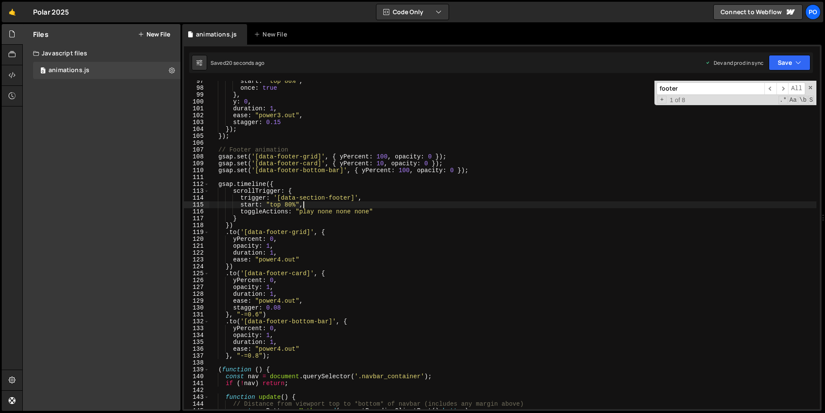
scroll to position [664, 0]
drag, startPoint x: 276, startPoint y: 313, endPoint x: 222, endPoint y: 313, distance: 53.3
click at [221, 313] on div "start : "top 80%" , once : true } , y : 0 , duration : 1 , ease : "power3.out" …" at bounding box center [512, 247] width 607 height 342
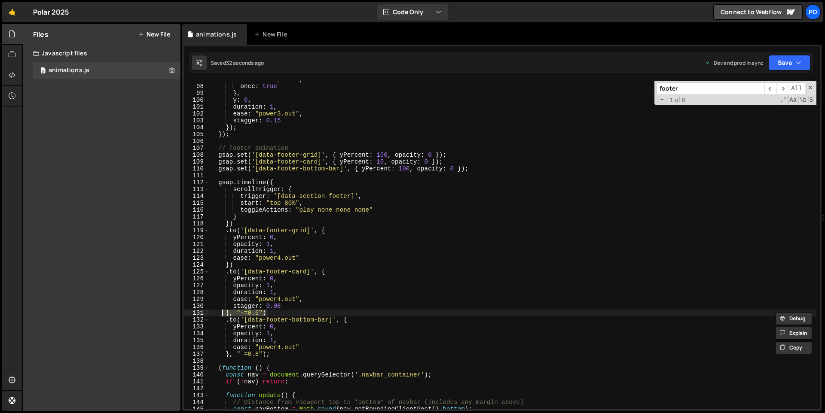
scroll to position [0, 3]
click at [212, 267] on div "start : "top 80%" , once : true } , y : 0 , duration : 1 , ease : "power3.out" …" at bounding box center [512, 247] width 607 height 342
paste textarea "}, "-=0.6""
drag, startPoint x: 257, startPoint y: 264, endPoint x: 311, endPoint y: 263, distance: 53.3
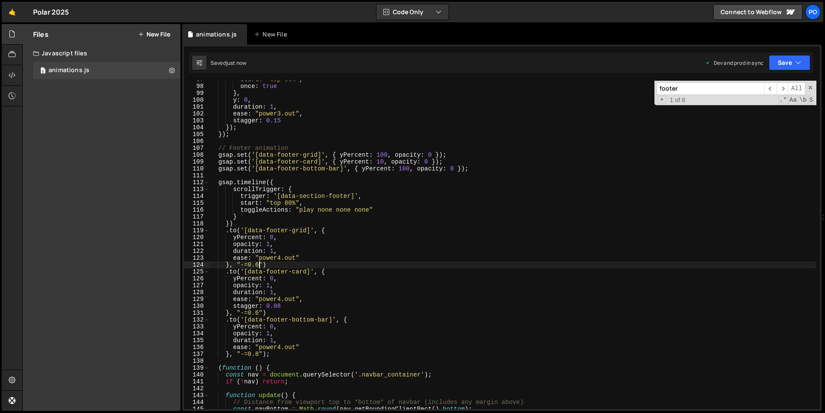
click at [257, 264] on div "start : "top 80%" , once : true } , y : 0 , duration : 1 , ease : "power3.out" …" at bounding box center [512, 247] width 607 height 342
click at [448, 264] on div "start : "top 80%" , once : true } , y : 0 , duration : 1 , ease : "power3.out" …" at bounding box center [512, 247] width 607 height 342
drag, startPoint x: 249, startPoint y: 355, endPoint x: 284, endPoint y: 351, distance: 35.0
click at [249, 355] on div "start : "top 80%" , once : true } , y : 0 , duration : 1 , ease : "power3.out" …" at bounding box center [512, 247] width 607 height 342
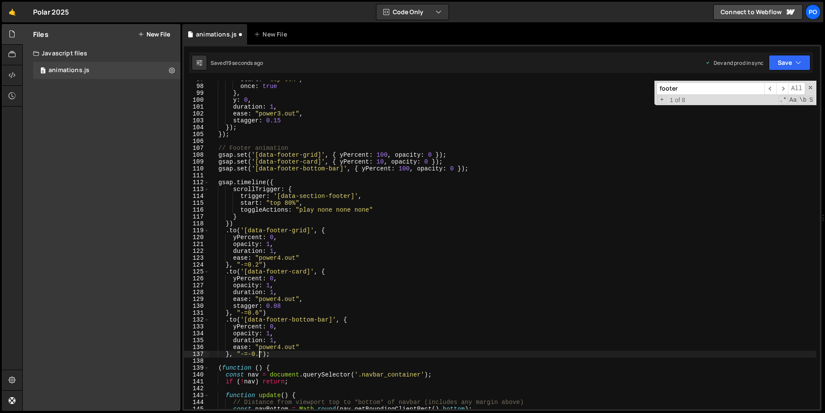
scroll to position [0, 3]
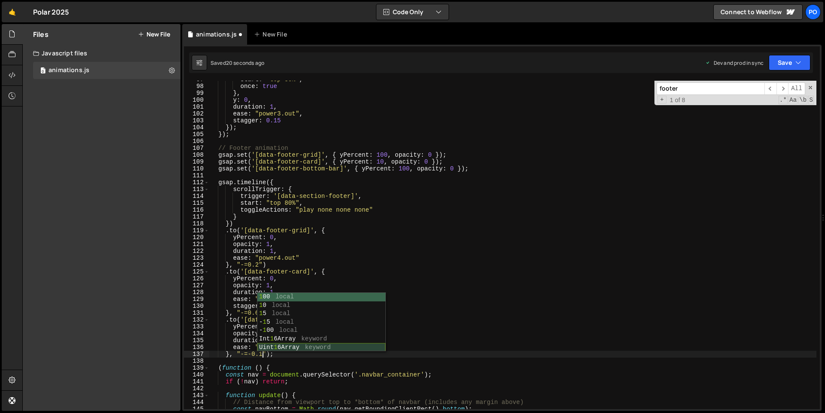
click at [536, 275] on div "start : "top 80%" , once : true } , y : 0 , duration : 1 , ease : "power3.out" …" at bounding box center [512, 247] width 607 height 342
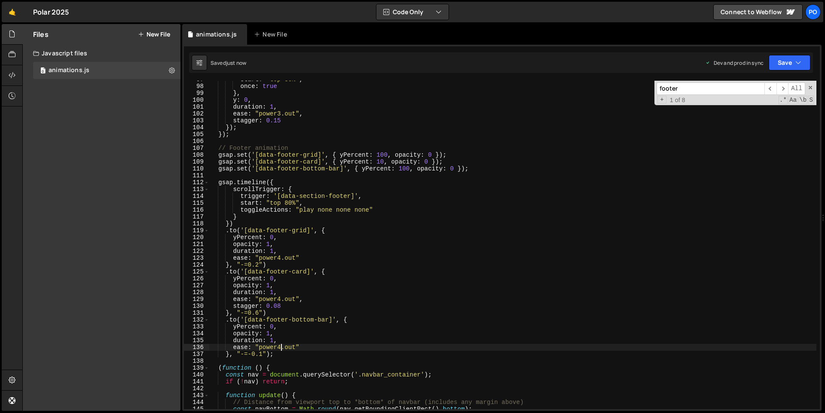
click at [279, 350] on div "start : "top 80%" , once : true } , y : 0 , duration : 1 , ease : "power3.out" …" at bounding box center [512, 247] width 607 height 342
click at [251, 356] on div "start : "top 80%" , once : true } , y : 0 , duration : 1 , ease : "power3.out" …" at bounding box center [512, 247] width 607 height 342
click at [257, 353] on div "start : "top 80%" , once : true } , y : 0 , duration : 1 , ease : "power3.out" …" at bounding box center [512, 247] width 607 height 342
click at [256, 350] on div "start : "top 80%" , once : true } , y : 0 , duration : 1 , ease : "power3.out" …" at bounding box center [512, 246] width 607 height 342
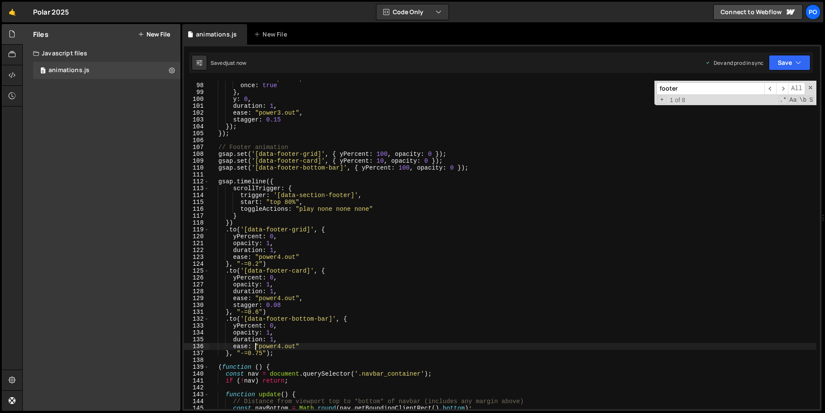
drag, startPoint x: 258, startPoint y: 353, endPoint x: 272, endPoint y: 352, distance: 14.2
click at [258, 353] on div "start : "top 80%" , once : true } , y : 0 , duration : 1 , ease : "power3.out" …" at bounding box center [512, 246] width 607 height 342
click at [383, 162] on div "start : "top 80%" , once : true } , y : 0 , duration : 1 , ease : "power3.out" …" at bounding box center [512, 246] width 607 height 342
click at [500, 201] on div "start : "top 80%" , once : true } , y : 0 , duration : 1 , ease : "power3.out" …" at bounding box center [512, 246] width 607 height 342
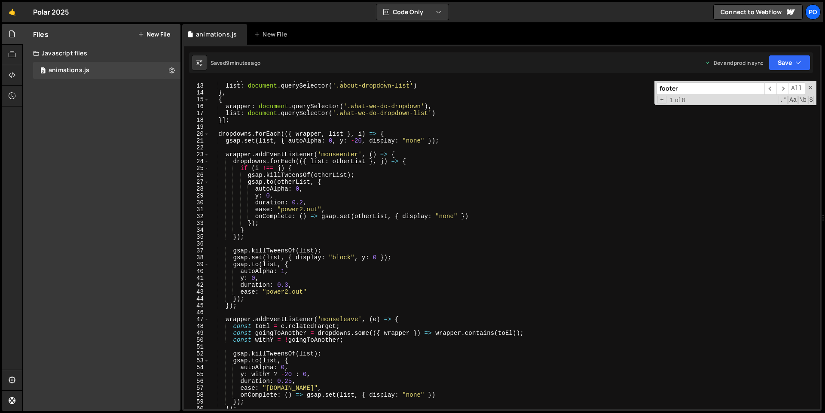
scroll to position [0, 0]
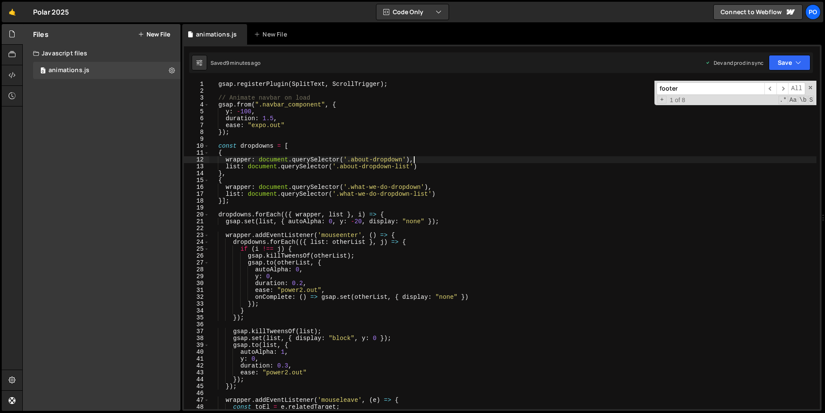
click at [525, 158] on div "gsap . registerPlugin ( SplitText , ScrollTrigger ) ; // Animate navbar on load…" at bounding box center [512, 252] width 607 height 342
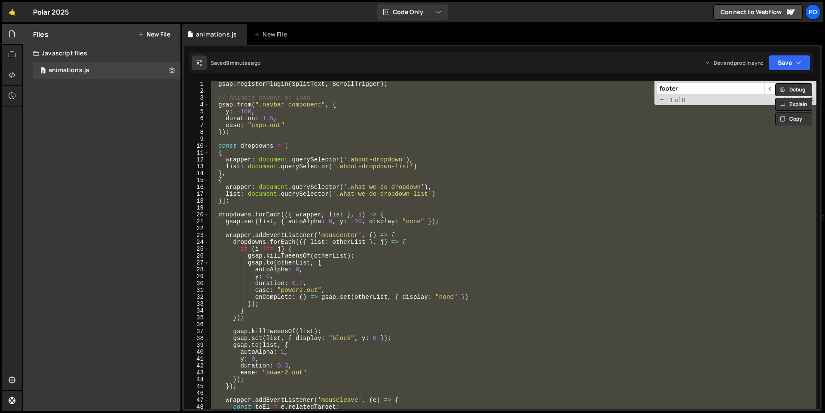
scroll to position [0, 1]
click at [513, 191] on div "gsap . registerPlugin ( SplitText , ScrollTrigger ) ; // Animate navbar on load…" at bounding box center [512, 245] width 607 height 329
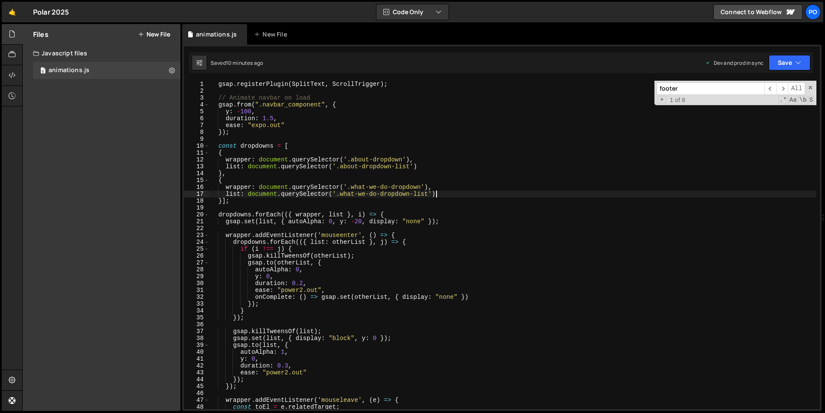
paste textarea "}"
type textarea "}"
